Goal: Check status: Check status

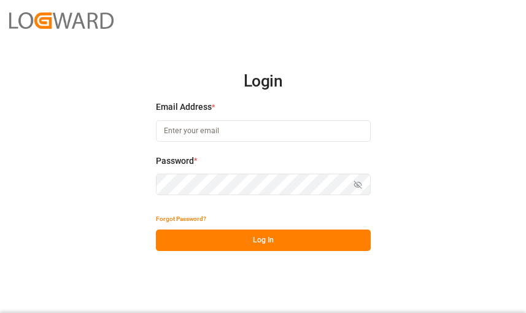
type input "[PERSON_NAME][EMAIL_ADDRESS][DOMAIN_NAME]"
click at [328, 241] on button "Log In" at bounding box center [263, 240] width 215 height 21
type input "[PERSON_NAME][EMAIL_ADDRESS][DOMAIN_NAME]"
click at [265, 238] on button "Log In" at bounding box center [263, 240] width 215 height 21
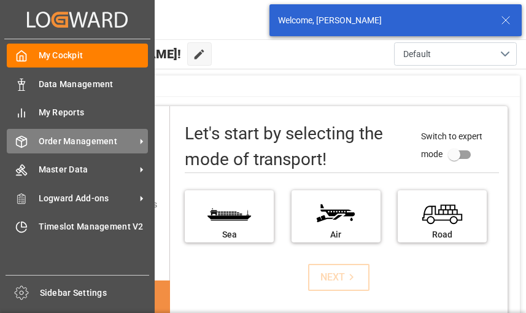
click at [23, 144] on icon at bounding box center [21, 142] width 12 height 12
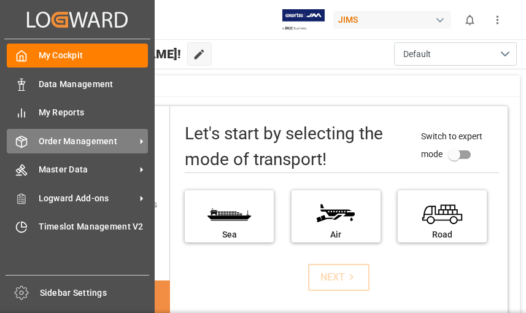
click at [83, 139] on span "Order Management" at bounding box center [87, 141] width 97 height 13
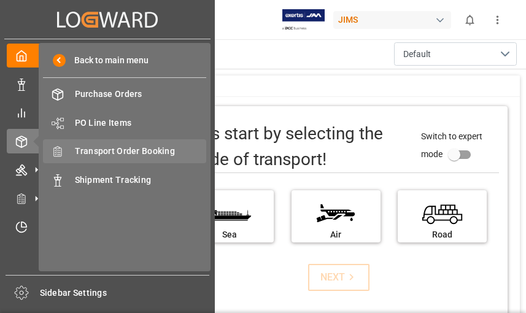
click at [113, 153] on span "Transport Order Booking" at bounding box center [141, 151] width 132 height 13
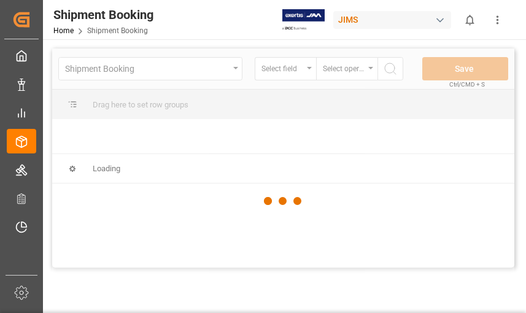
scroll to position [0, 38]
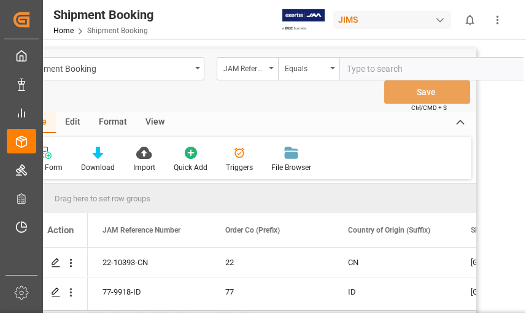
click at [358, 71] on input "text" at bounding box center [431, 68] width 184 height 23
type input "22-9536-CN"
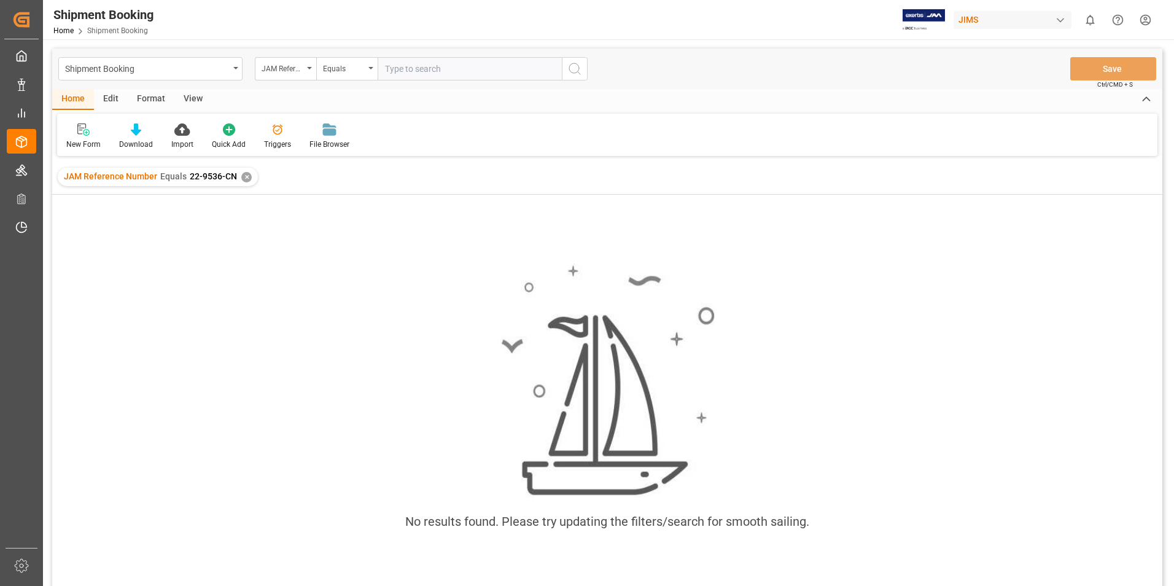
click at [525, 147] on div "New Form Download Import Quick Add Triggers File Browser" at bounding box center [607, 135] width 1100 height 42
click at [395, 307] on div "No results found. Please try updating the filters/search for smooth sailing." at bounding box center [607, 404] width 1110 height 300
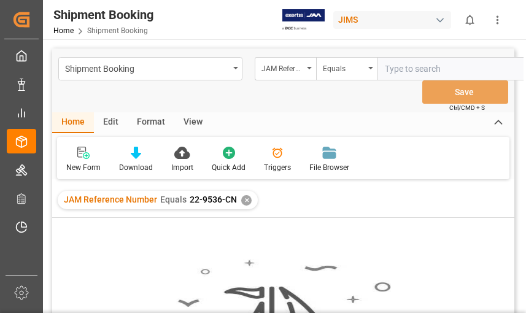
click at [407, 71] on input "text" at bounding box center [469, 68] width 184 height 23
type input "22-9536-KR"
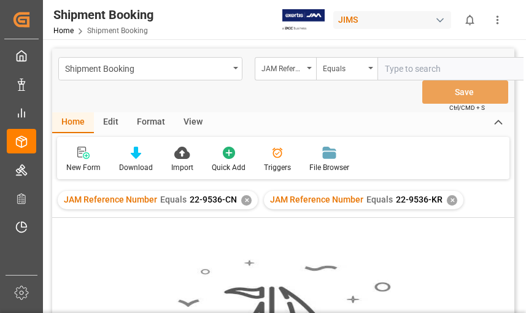
click at [362, 105] on div "Shipment Booking JAM Reference Number Equals Save Ctrl/CMD + S" at bounding box center [283, 80] width 462 height 64
click at [309, 69] on div "JAM Reference Number" at bounding box center [285, 68] width 61 height 23
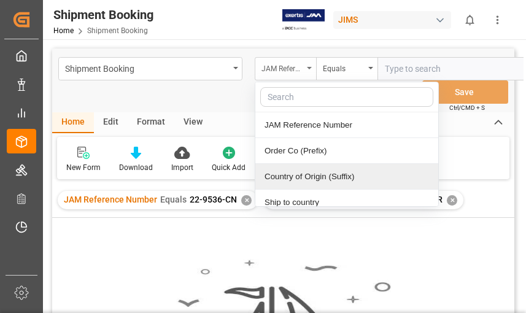
click at [309, 64] on div "JAM Reference Number" at bounding box center [285, 68] width 61 height 23
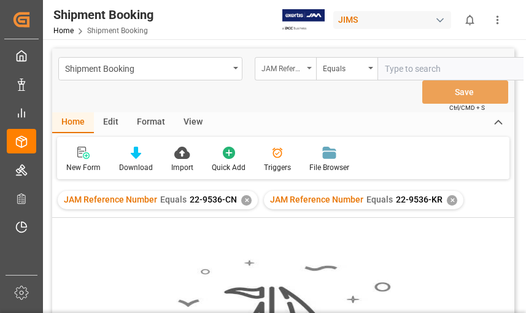
click at [312, 63] on div "JAM Reference Number" at bounding box center [285, 68] width 61 height 23
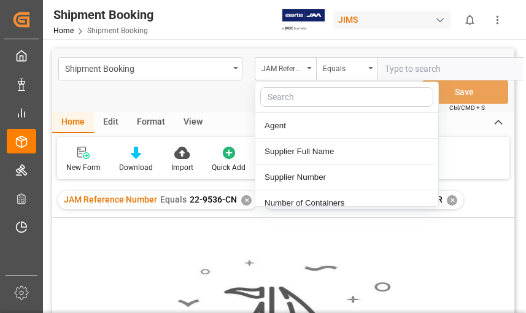
scroll to position [184, 0]
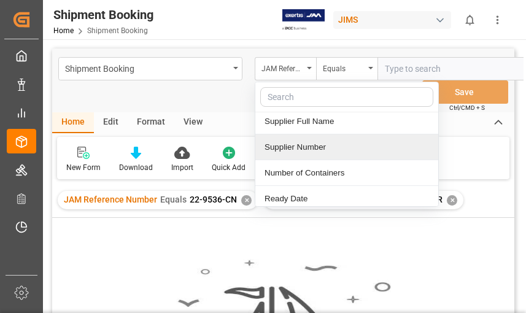
click at [323, 149] on div "Supplier Number" at bounding box center [346, 147] width 183 height 26
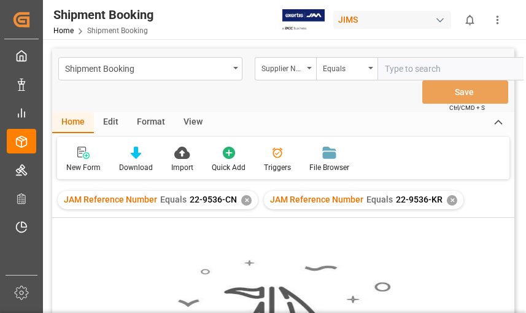
click at [397, 68] on input "text" at bounding box center [469, 68] width 184 height 23
type input "663131"
